Goal: Information Seeking & Learning: Learn about a topic

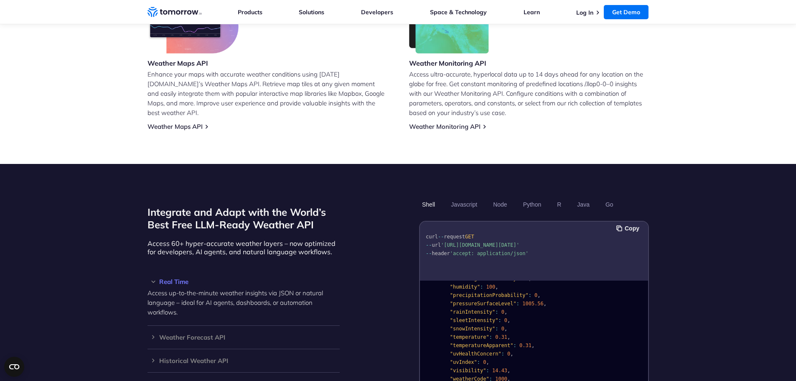
scroll to position [544, 0]
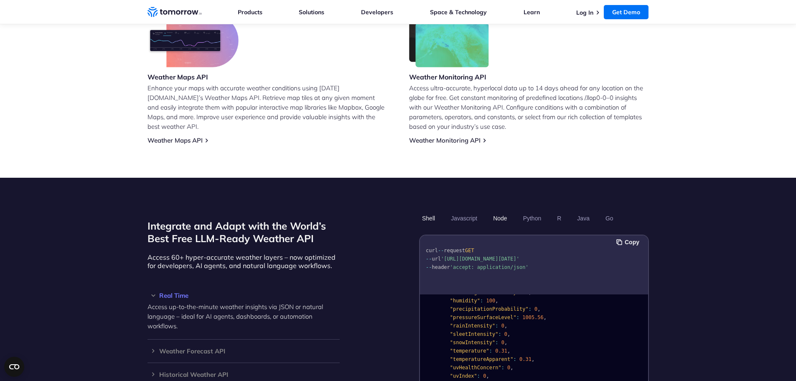
click at [499, 211] on button "Node" at bounding box center [500, 218] width 20 height 14
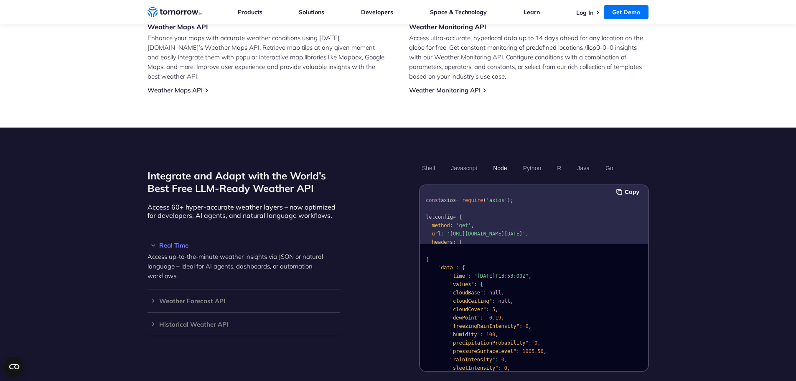
scroll to position [585, 0]
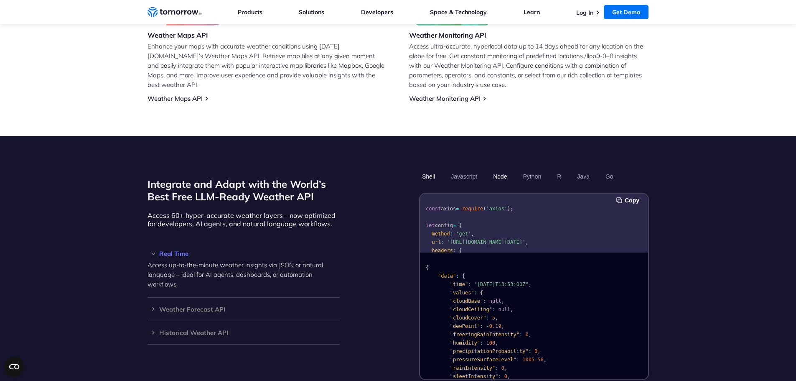
click at [429, 169] on button "Shell" at bounding box center [428, 176] width 19 height 14
click at [468, 169] on button "Javascript" at bounding box center [464, 176] width 32 height 14
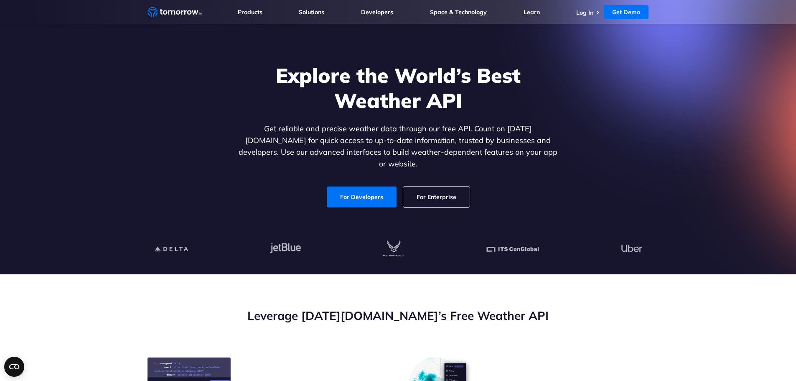
scroll to position [0, 0]
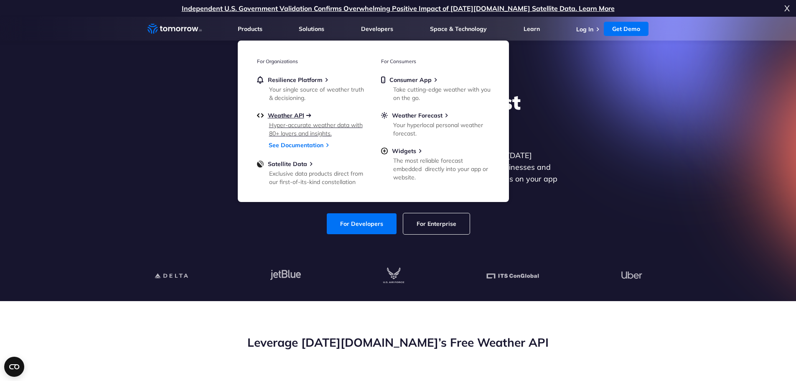
click at [294, 115] on span "Weather API" at bounding box center [286, 116] width 36 height 8
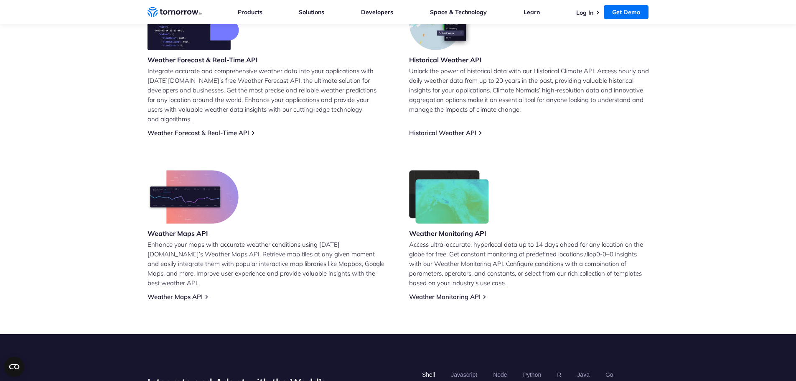
scroll to position [377, 0]
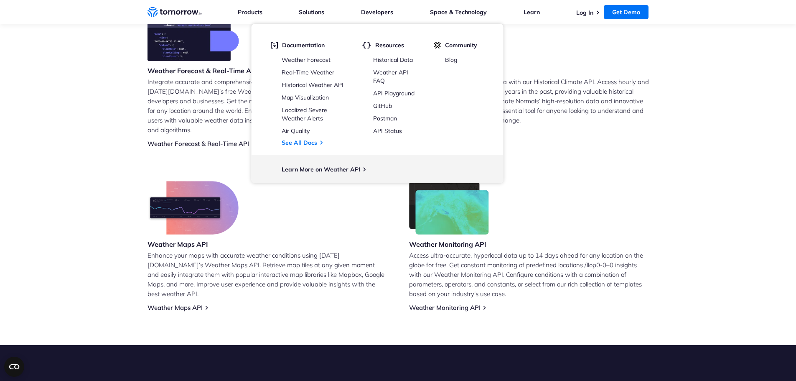
drag, startPoint x: 301, startPoint y: 140, endPoint x: 83, endPoint y: 153, distance: 218.1
click at [83, 153] on section "Leverage Tomorrow.io’s Free Weather API Weather Forecast & Real-Time API Integr…" at bounding box center [398, 135] width 796 height 420
click at [783, 176] on section "Leverage Tomorrow.io’s Free Weather API Weather Forecast & Real-Time API Integr…" at bounding box center [398, 135] width 796 height 420
